Goal: Check status

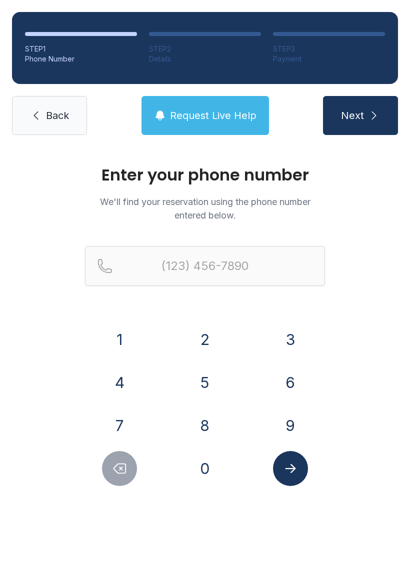
click at [293, 424] on button "9" at bounding box center [290, 425] width 35 height 35
click at [212, 474] on button "0" at bounding box center [204, 468] width 35 height 35
click at [115, 381] on button "4" at bounding box center [119, 382] width 35 height 35
click at [126, 374] on button "4" at bounding box center [119, 382] width 35 height 35
click at [202, 330] on button "2" at bounding box center [204, 339] width 35 height 35
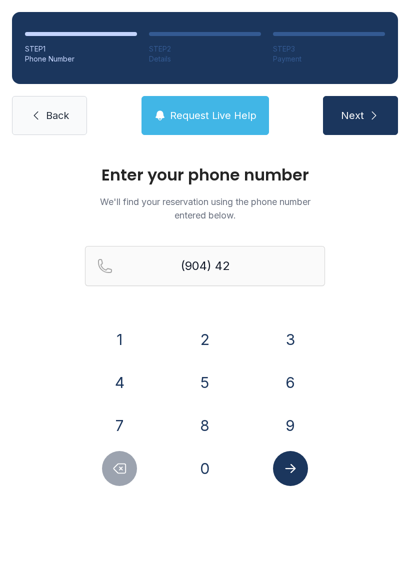
click at [297, 426] on button "9" at bounding box center [290, 425] width 35 height 35
click at [212, 426] on button "8" at bounding box center [204, 425] width 35 height 35
click at [210, 341] on button "2" at bounding box center [204, 339] width 35 height 35
click at [205, 426] on button "8" at bounding box center [204, 425] width 35 height 35
click at [204, 426] on button "8" at bounding box center [204, 425] width 35 height 35
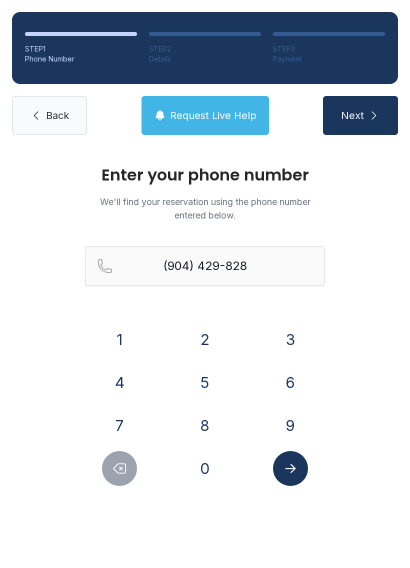
type input "[PHONE_NUMBER]"
click at [298, 468] on button "Submit lookup form" at bounding box center [290, 468] width 35 height 35
